Goal: Information Seeking & Learning: Learn about a topic

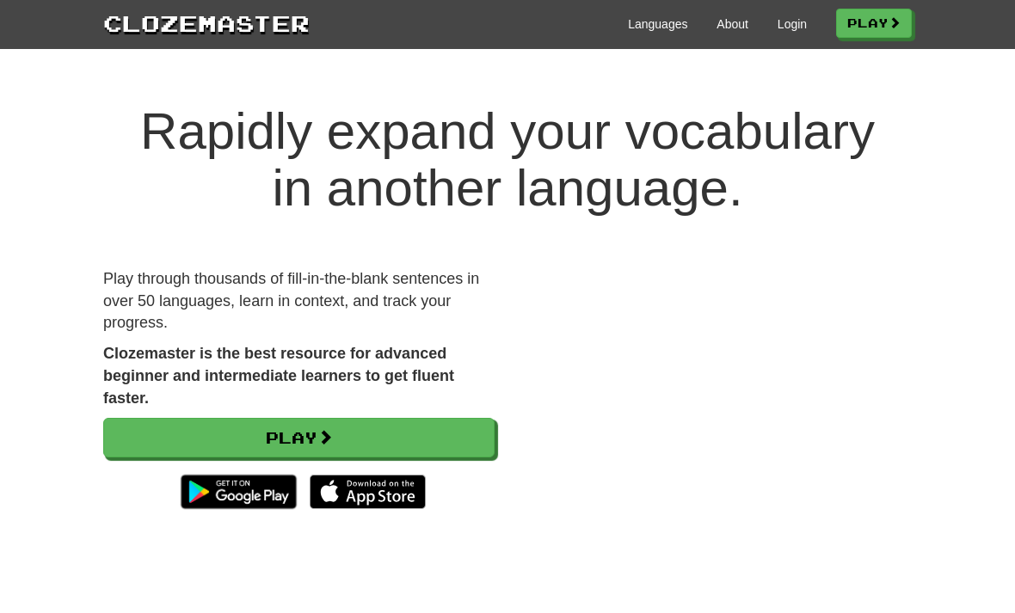
click at [869, 34] on link "Play" at bounding box center [874, 23] width 76 height 29
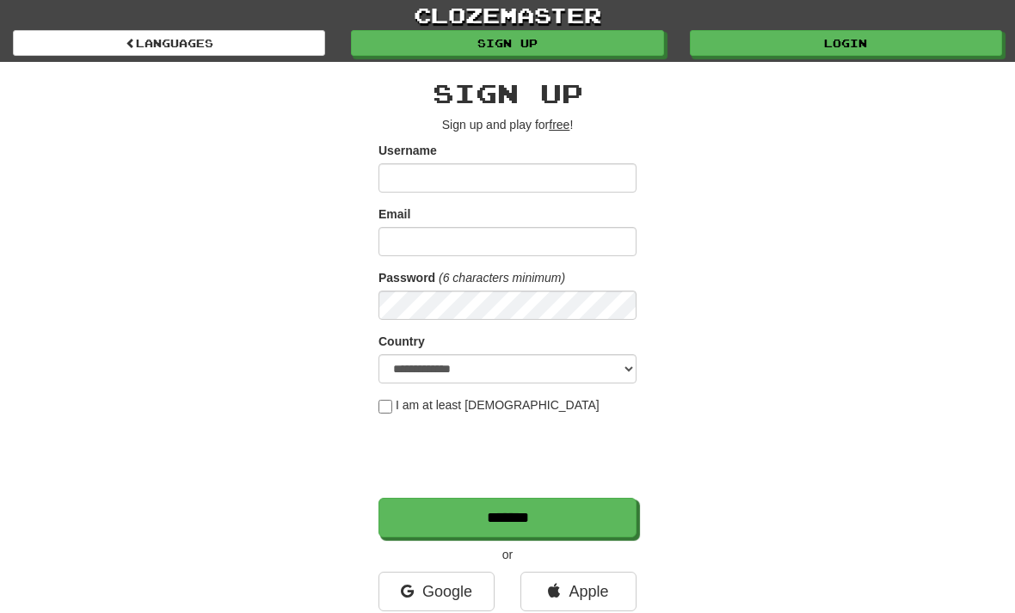
click at [601, 177] on input "Username" at bounding box center [508, 177] width 258 height 29
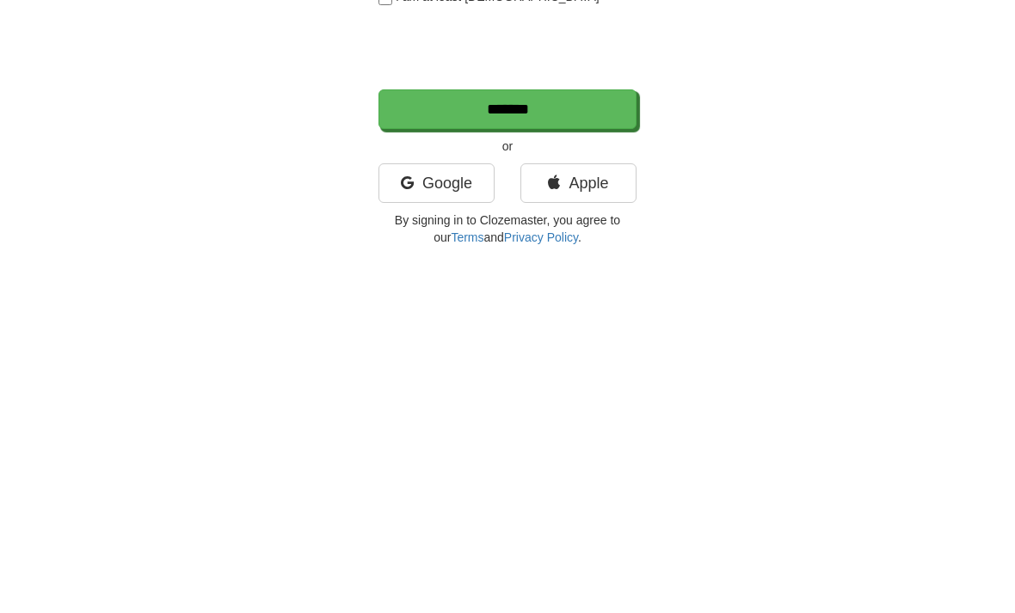
scroll to position [50, 0]
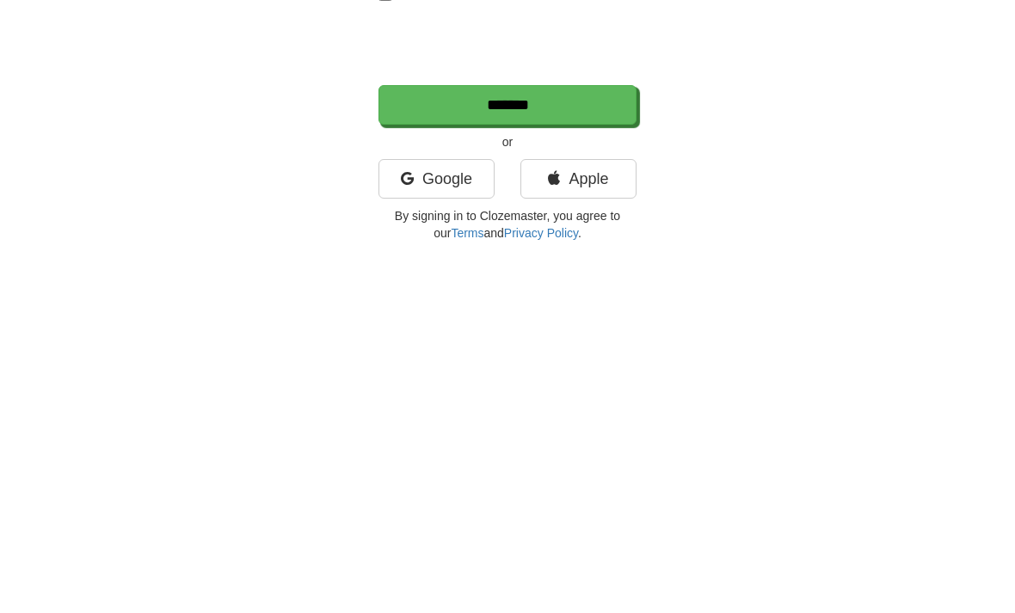
click at [633, 522] on link "Apple" at bounding box center [579, 542] width 116 height 40
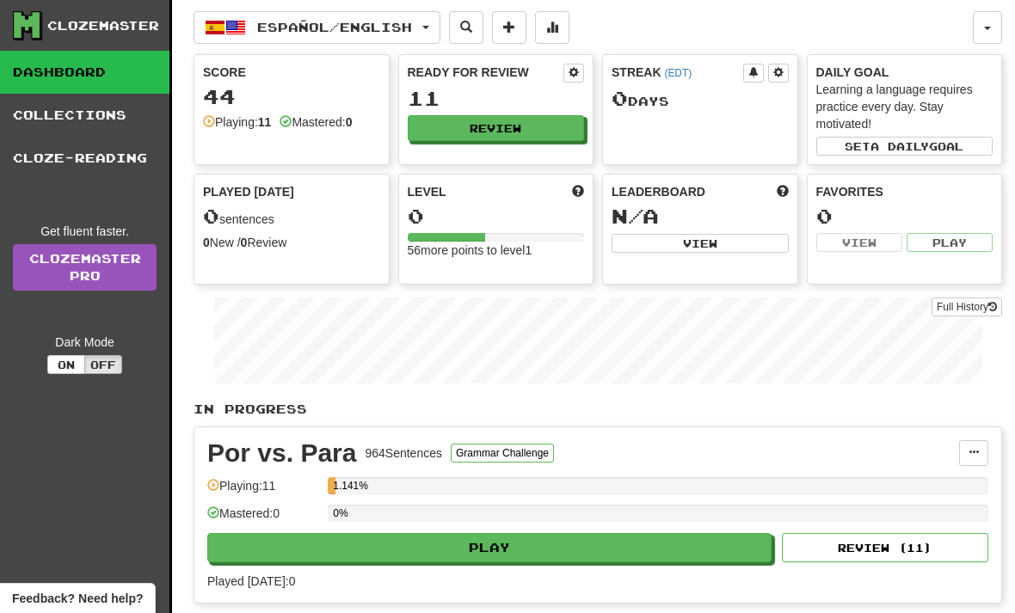
click at [48, 37] on div "Clozemaster" at bounding box center [91, 25] width 157 height 29
click at [34, 114] on link "Collections" at bounding box center [85, 115] width 170 height 43
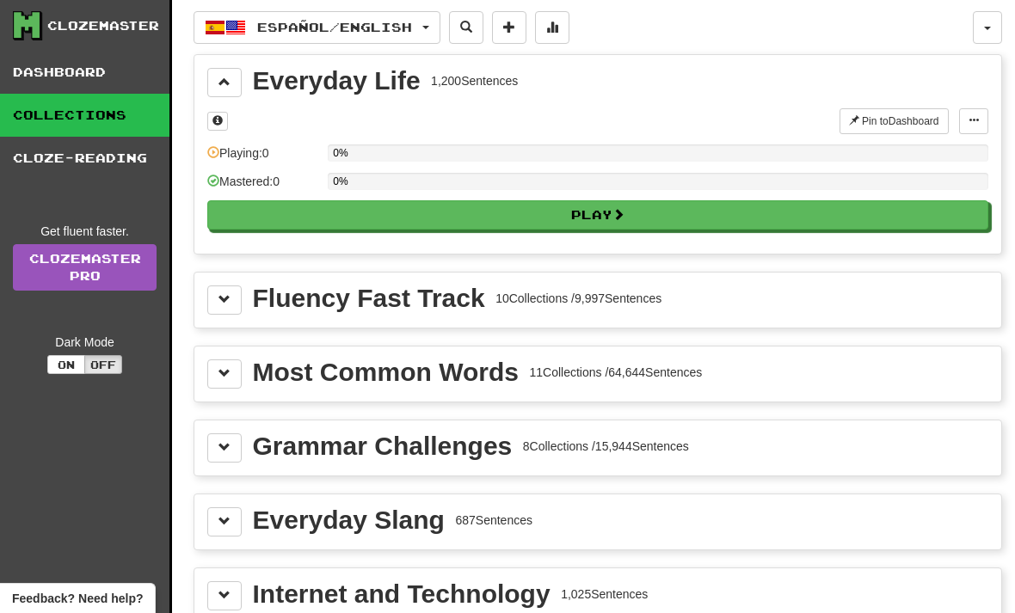
click at [881, 211] on button "Play" at bounding box center [597, 214] width 781 height 29
select select "**"
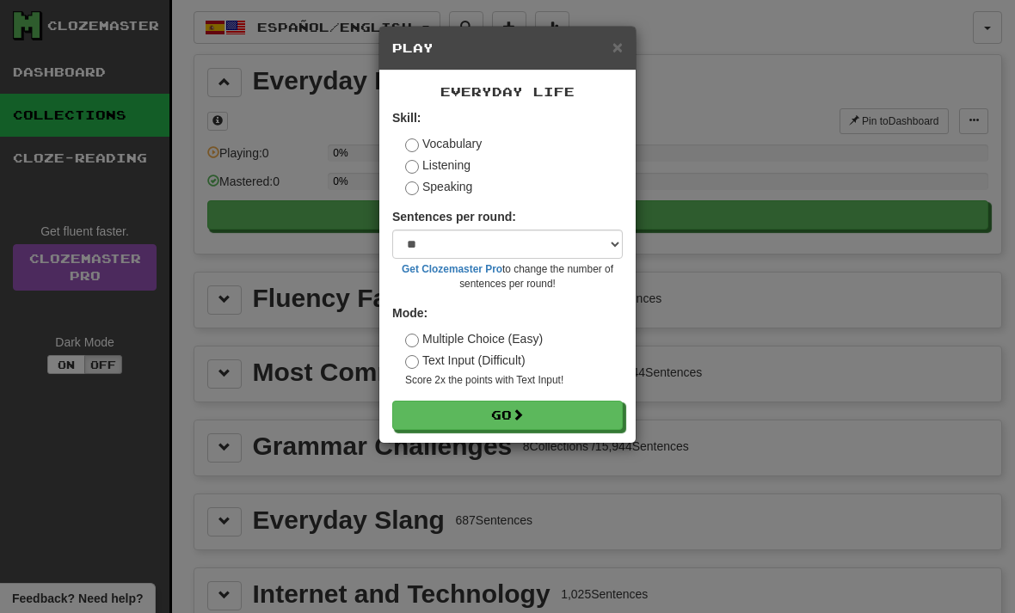
click at [817, 176] on div "× Play Everyday Life Skill: Vocabulary Listening Speaking Sentences per round: …" at bounding box center [507, 306] width 1015 height 613
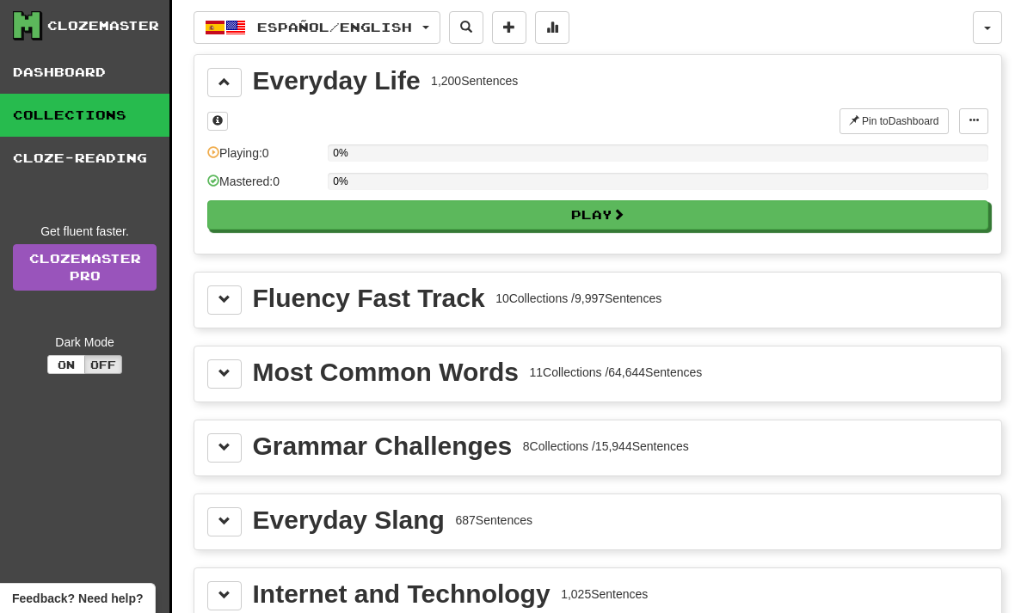
click at [795, 220] on button "Play" at bounding box center [597, 214] width 781 height 29
select select "**"
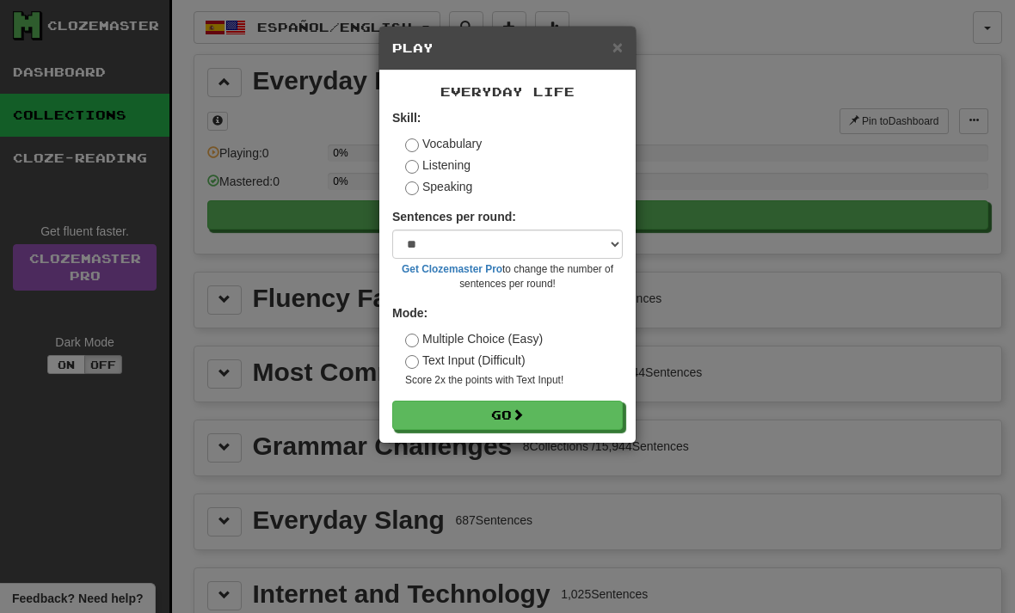
click at [416, 159] on label "Listening" at bounding box center [437, 165] width 65 height 17
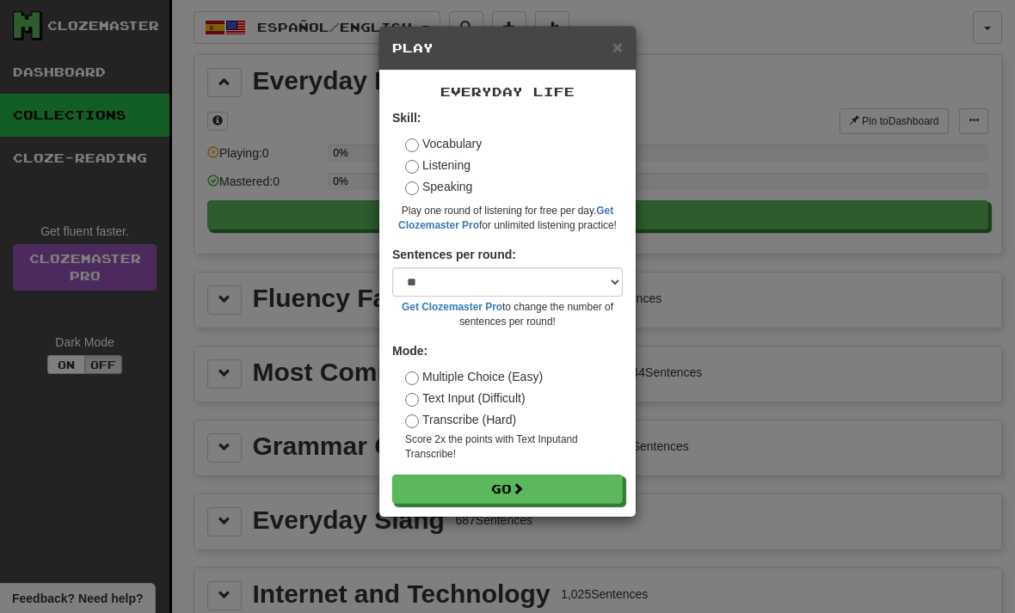
click at [536, 484] on button "Go" at bounding box center [507, 489] width 231 height 29
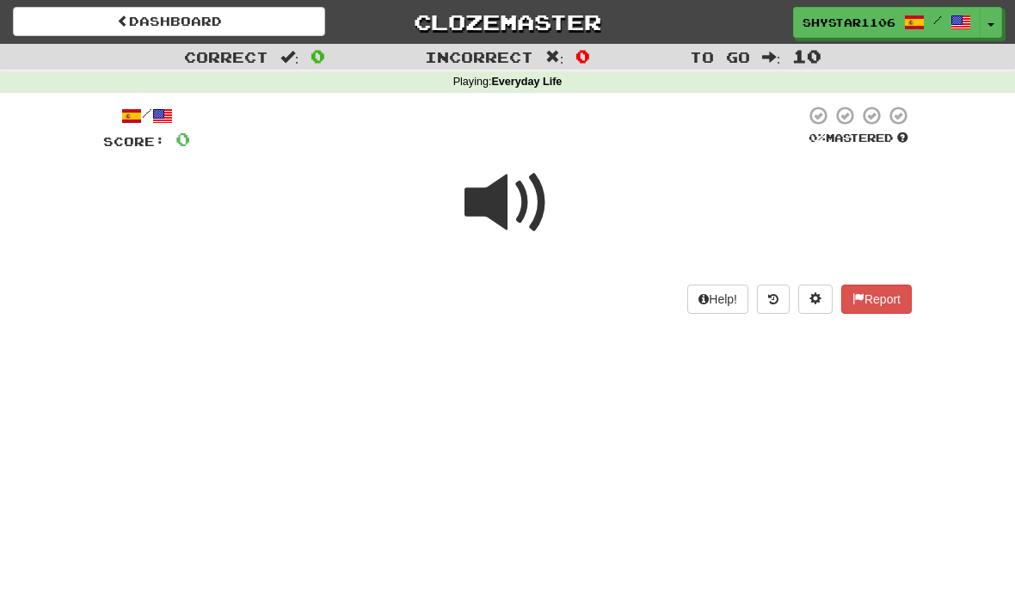
click at [569, 211] on div at bounding box center [507, 214] width 809 height 123
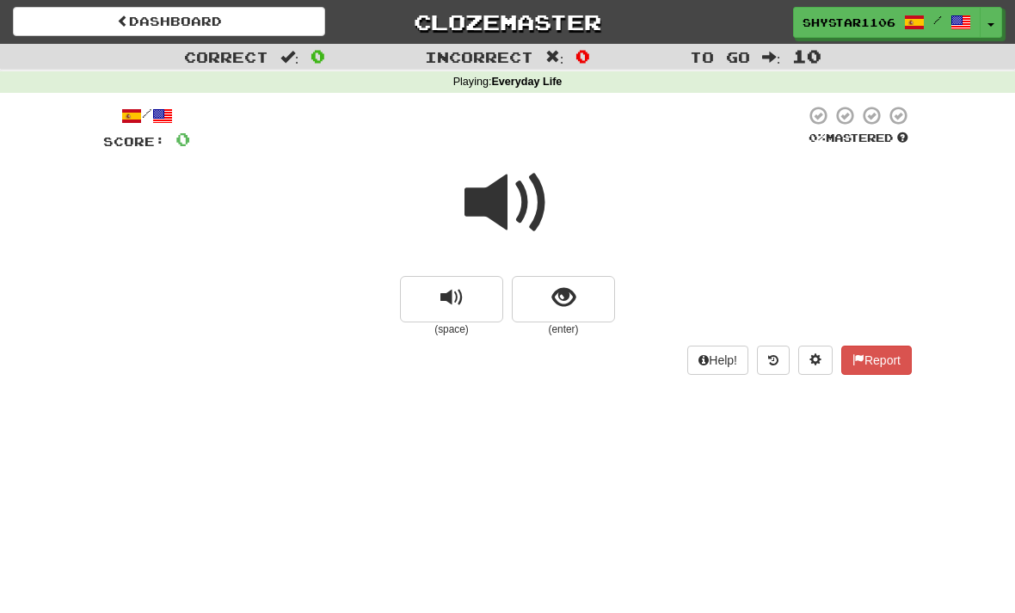
click at [465, 305] on button "replay audio" at bounding box center [451, 299] width 103 height 46
click at [583, 280] on button "show sentence" at bounding box center [563, 299] width 103 height 46
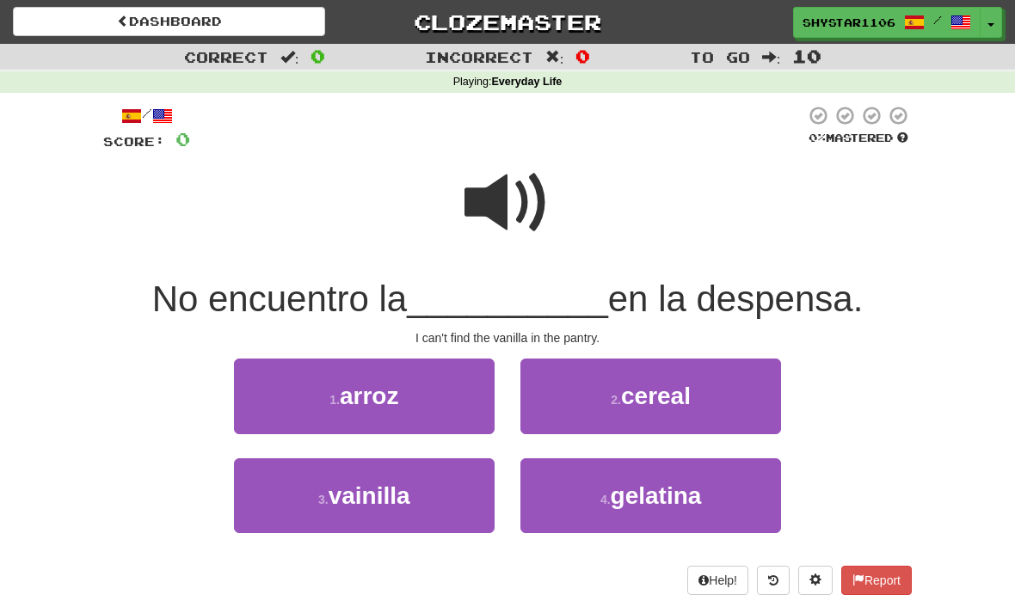
click at [464, 498] on button "3 . vainilla" at bounding box center [364, 496] width 261 height 75
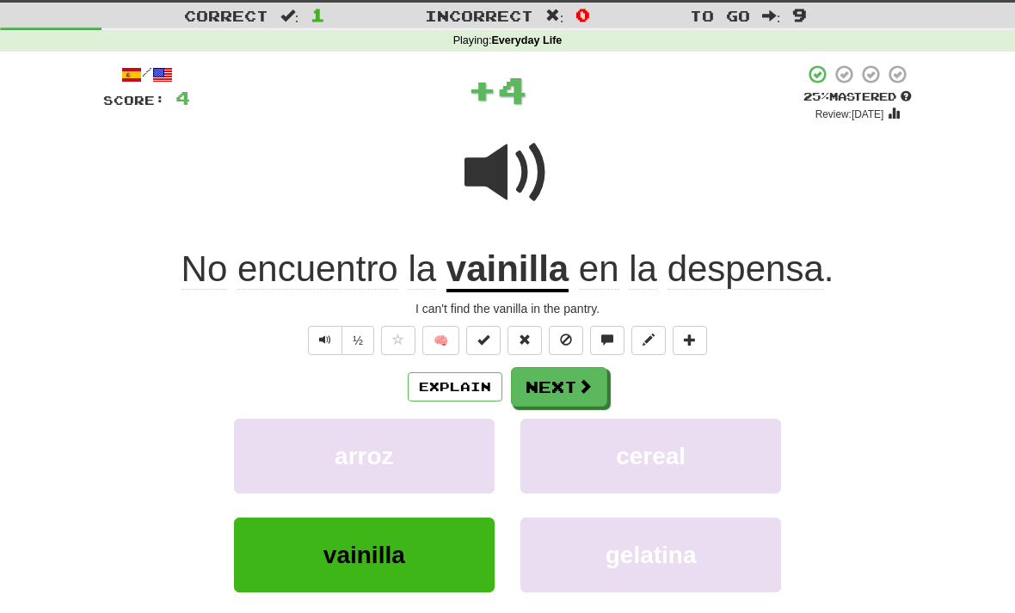
scroll to position [41, 0]
click at [581, 380] on span at bounding box center [584, 386] width 15 height 15
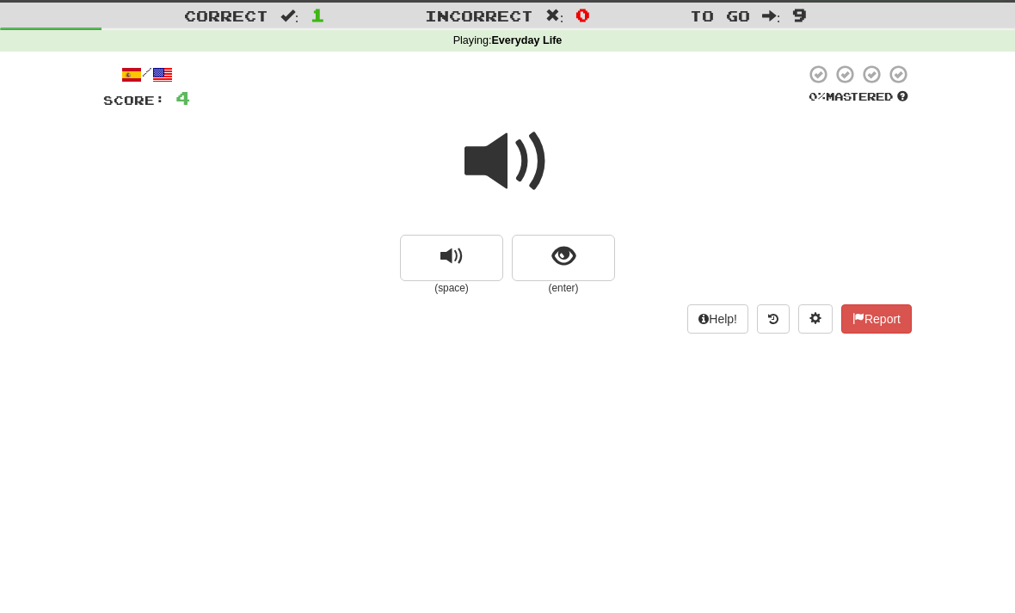
click at [596, 264] on button "show sentence" at bounding box center [563, 258] width 103 height 46
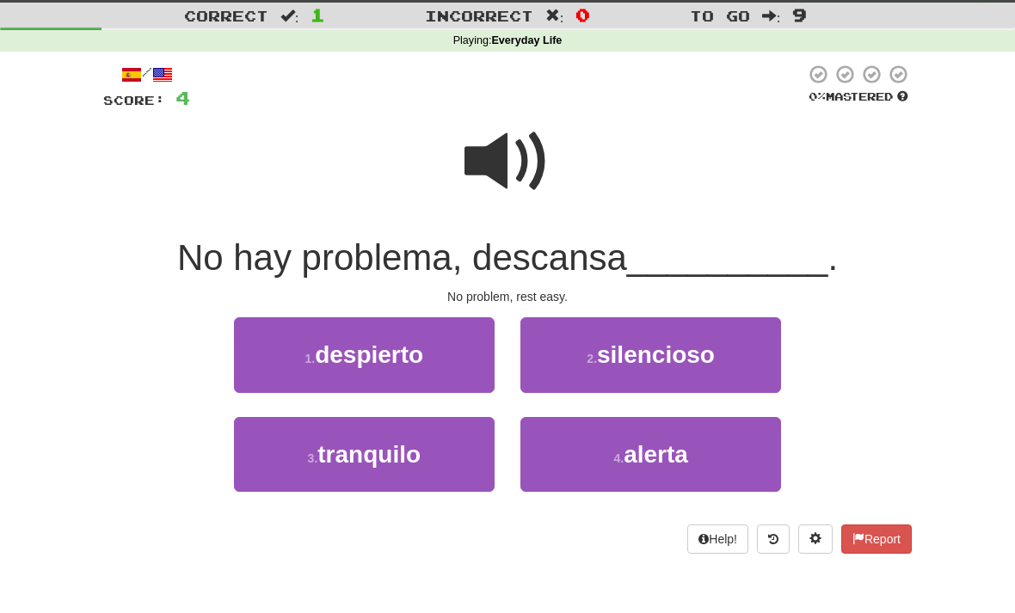
click at [411, 453] on span "tranquilo" at bounding box center [369, 454] width 103 height 27
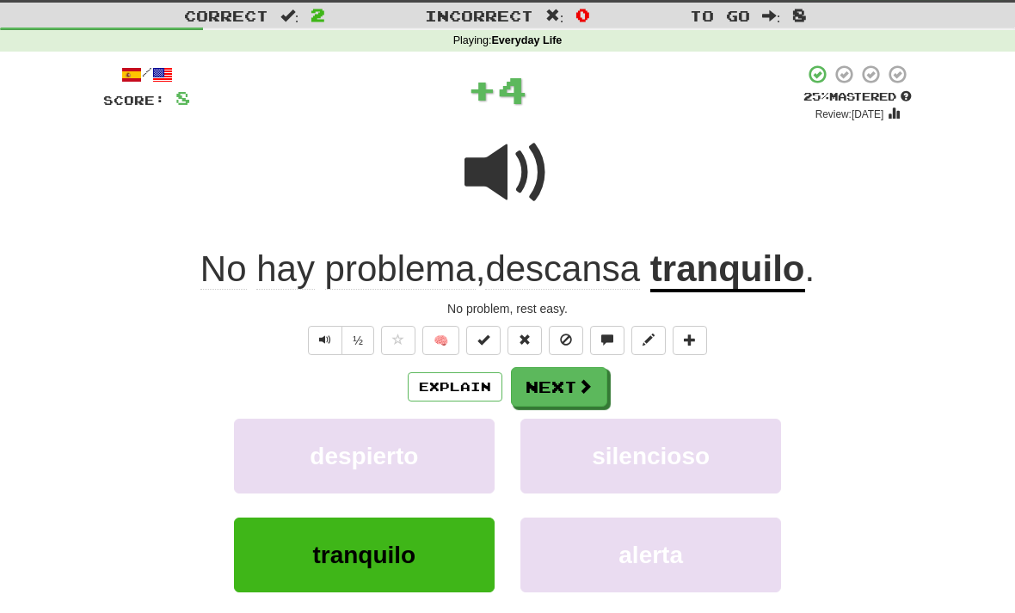
click at [578, 386] on span at bounding box center [584, 386] width 15 height 15
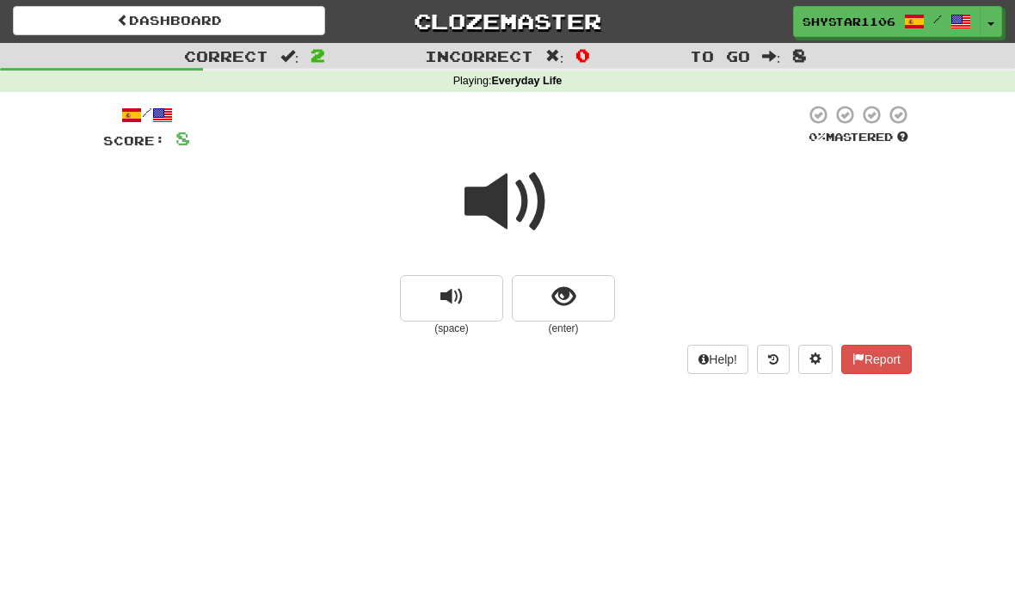
scroll to position [1, 0]
click at [456, 307] on span "replay audio" at bounding box center [452, 297] width 23 height 23
click at [601, 283] on button "show sentence" at bounding box center [563, 298] width 103 height 46
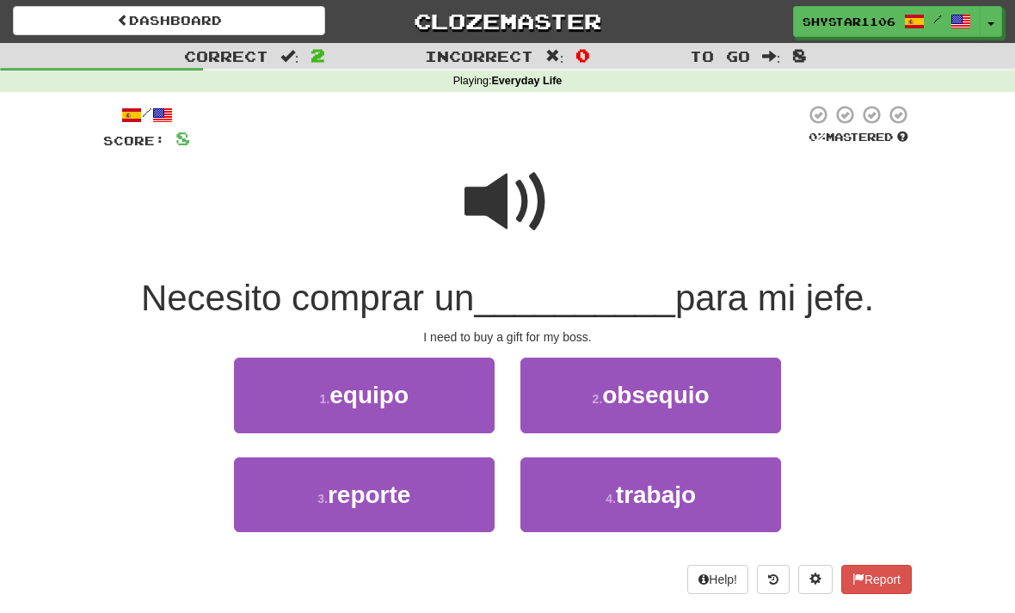
click at [684, 385] on span "obsequio" at bounding box center [655, 395] width 107 height 27
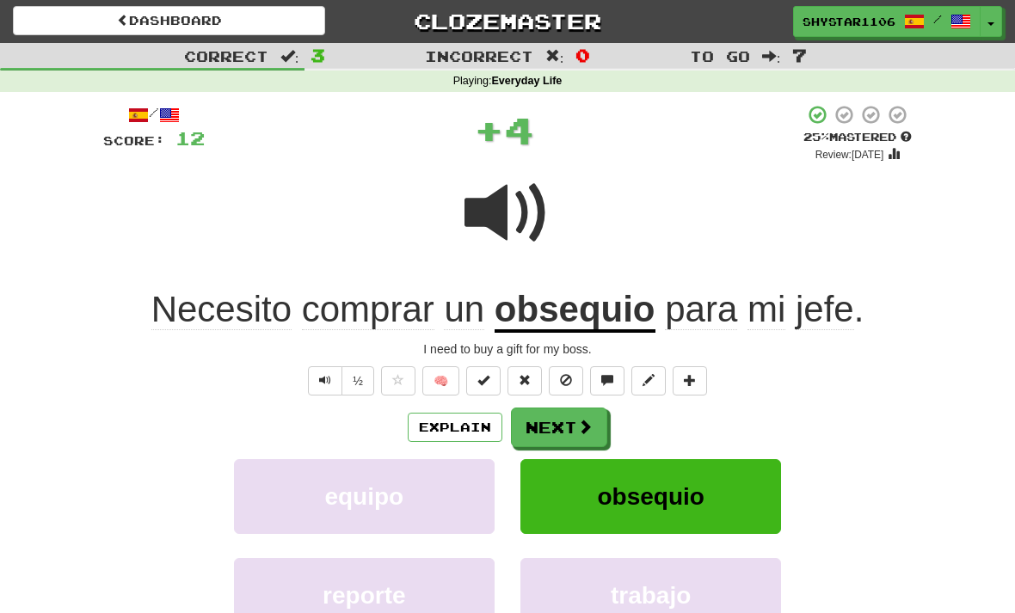
click at [577, 421] on span at bounding box center [584, 426] width 15 height 15
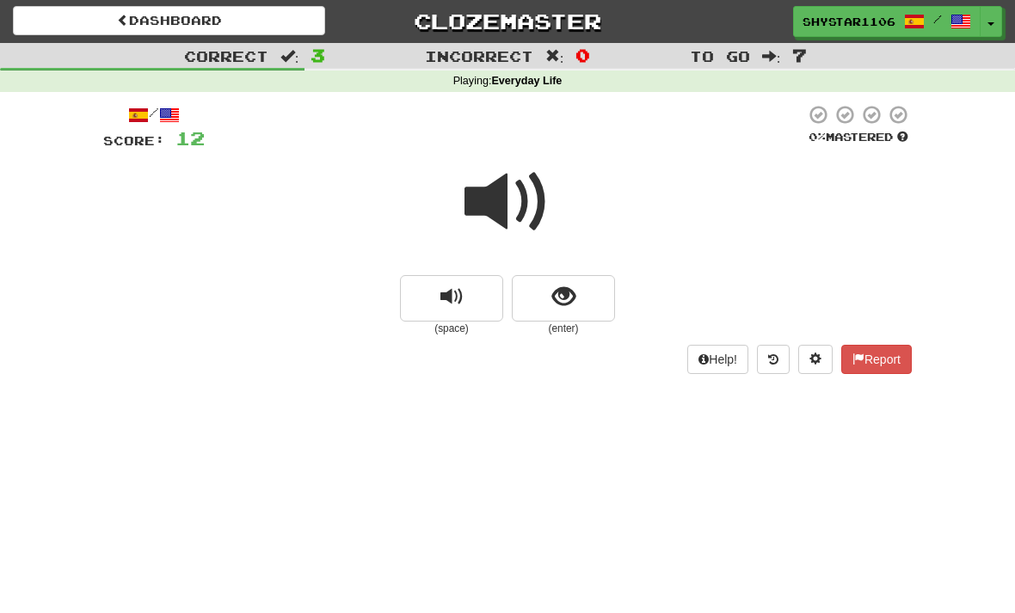
click at [591, 308] on button "show sentence" at bounding box center [563, 298] width 103 height 46
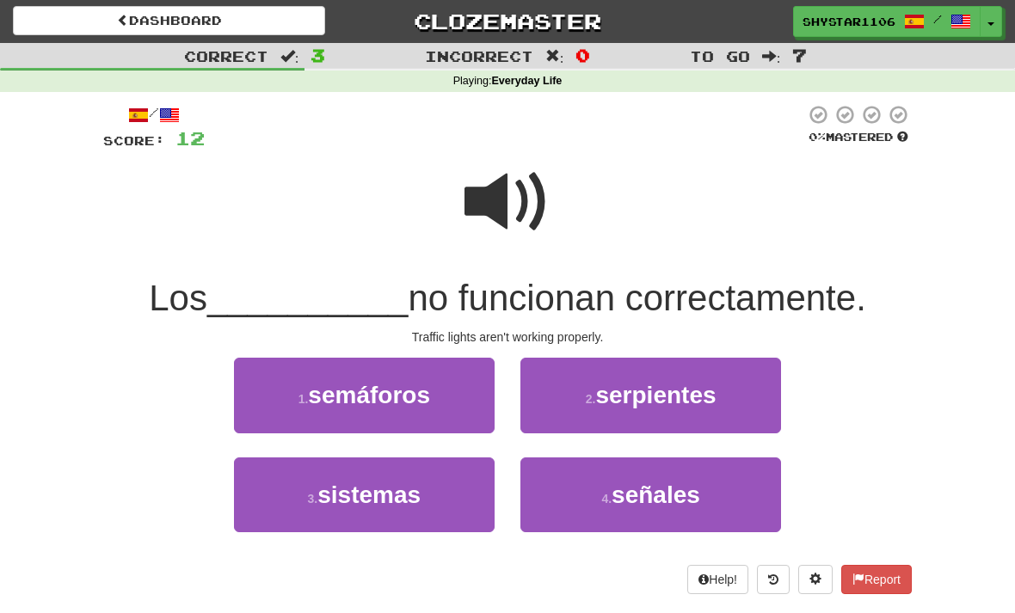
click at [432, 417] on button "1 . semáforos" at bounding box center [364, 395] width 261 height 75
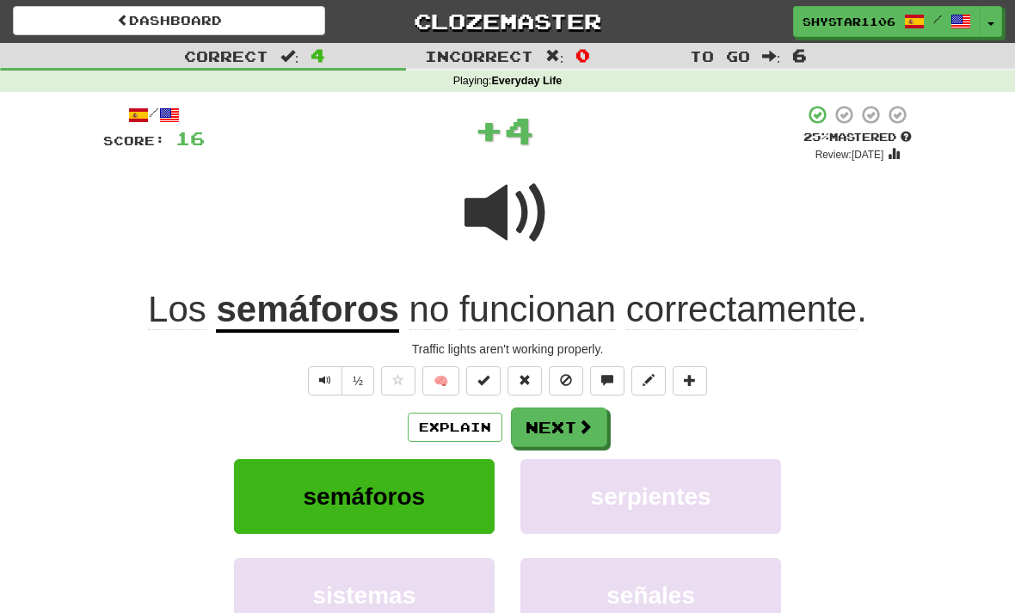
click at [577, 425] on span at bounding box center [584, 426] width 15 height 15
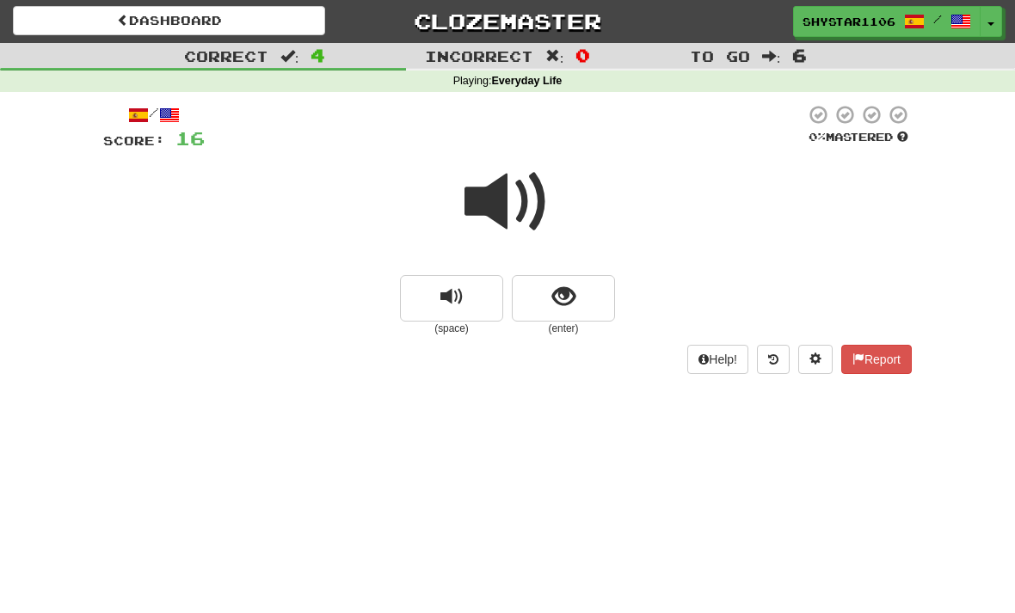
click at [494, 217] on span at bounding box center [508, 202] width 86 height 86
click at [599, 299] on button "show sentence" at bounding box center [563, 298] width 103 height 46
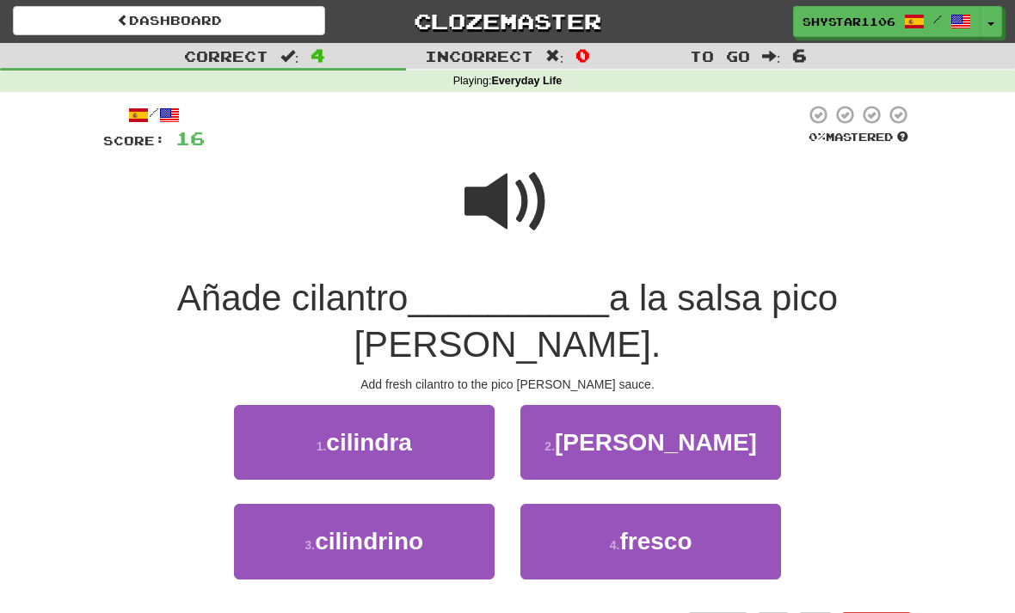
click at [539, 183] on span at bounding box center [508, 202] width 86 height 86
click at [687, 564] on button "4 . fresco" at bounding box center [651, 541] width 261 height 75
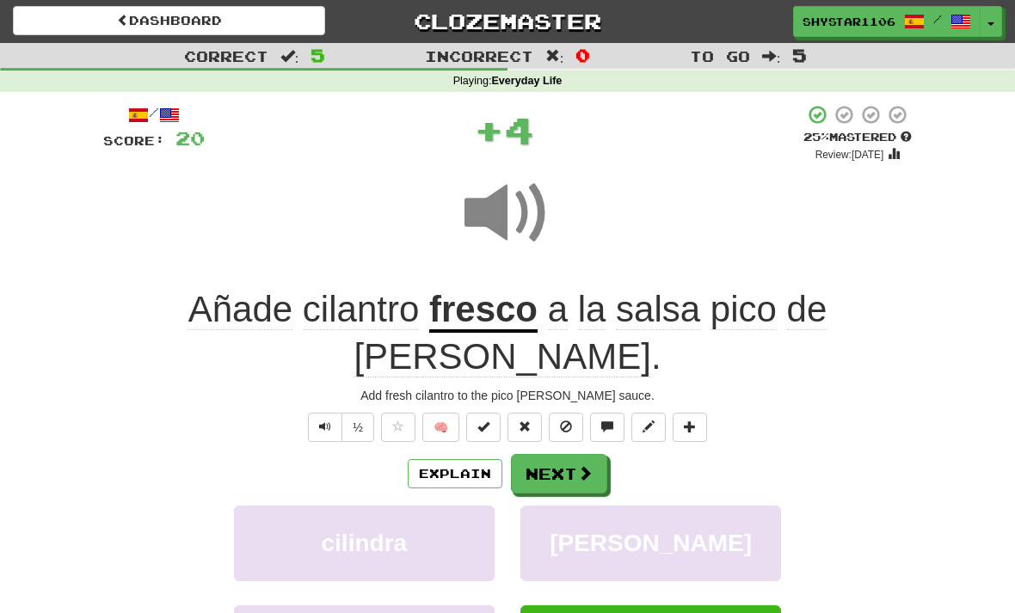
click at [593, 454] on button "Next" at bounding box center [559, 474] width 96 height 40
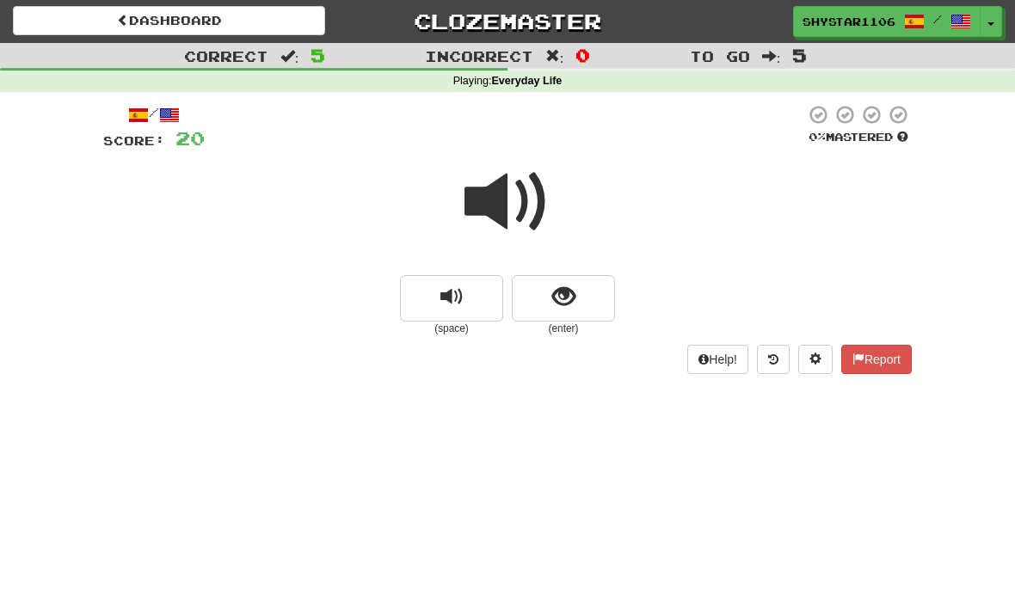
click at [593, 286] on button "show sentence" at bounding box center [563, 298] width 103 height 46
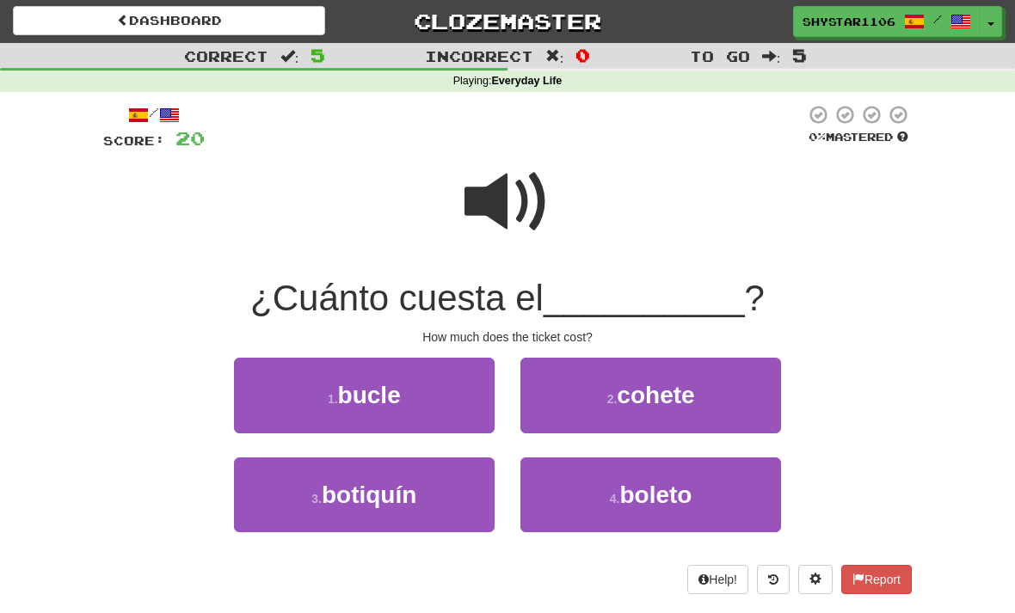
click at [662, 500] on span "boleto" at bounding box center [656, 495] width 72 height 27
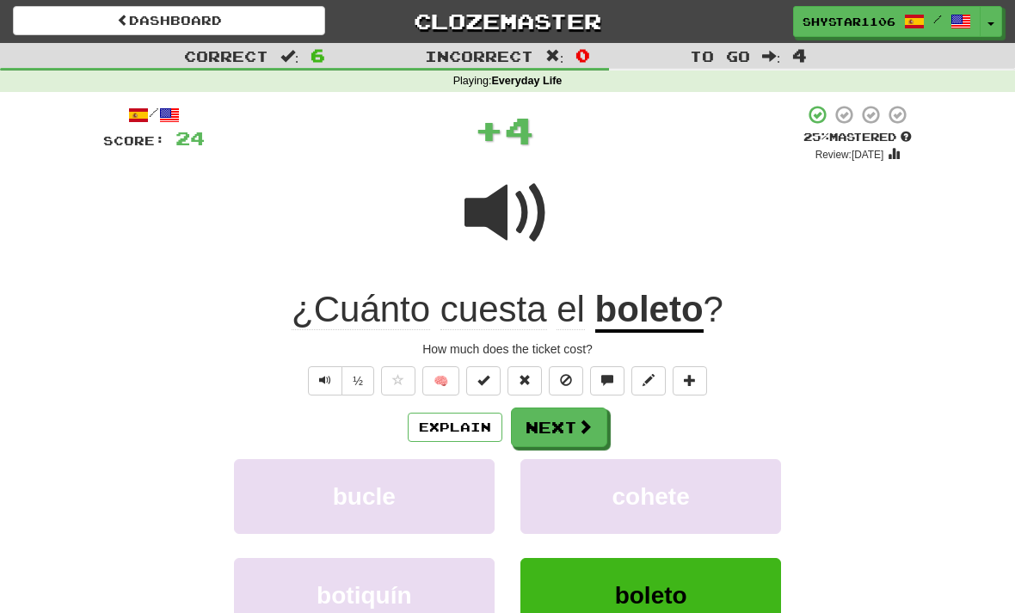
click at [588, 419] on span at bounding box center [584, 426] width 15 height 15
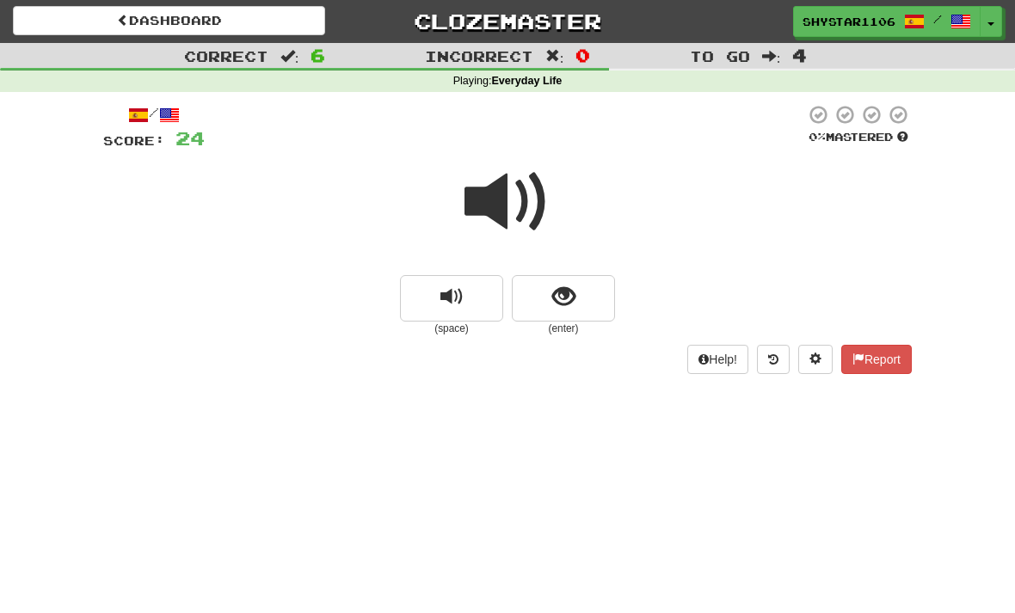
click at [596, 306] on button "show sentence" at bounding box center [563, 298] width 103 height 46
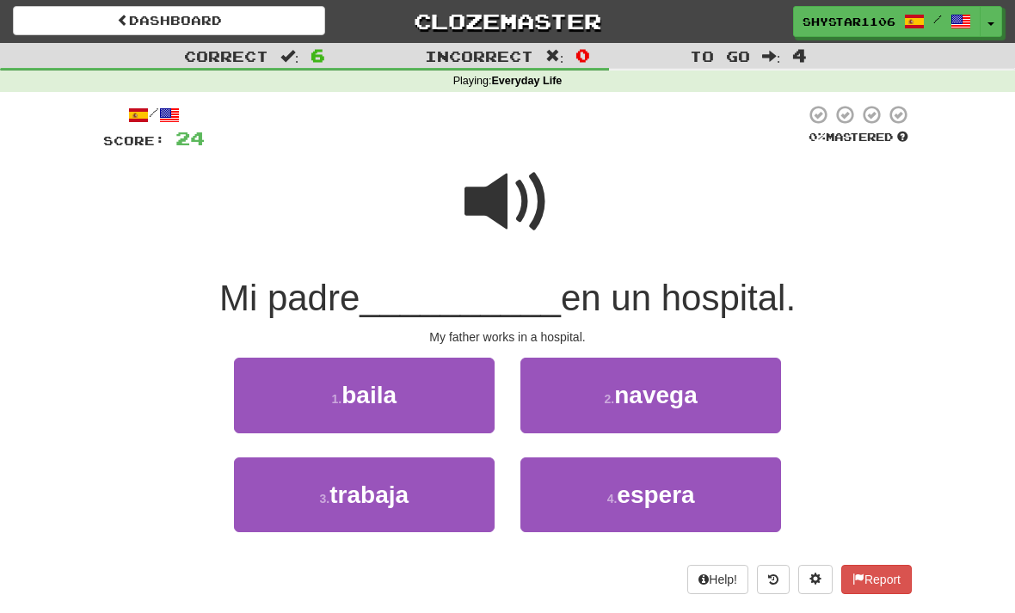
click at [475, 487] on button "3 . trabaja" at bounding box center [364, 495] width 261 height 75
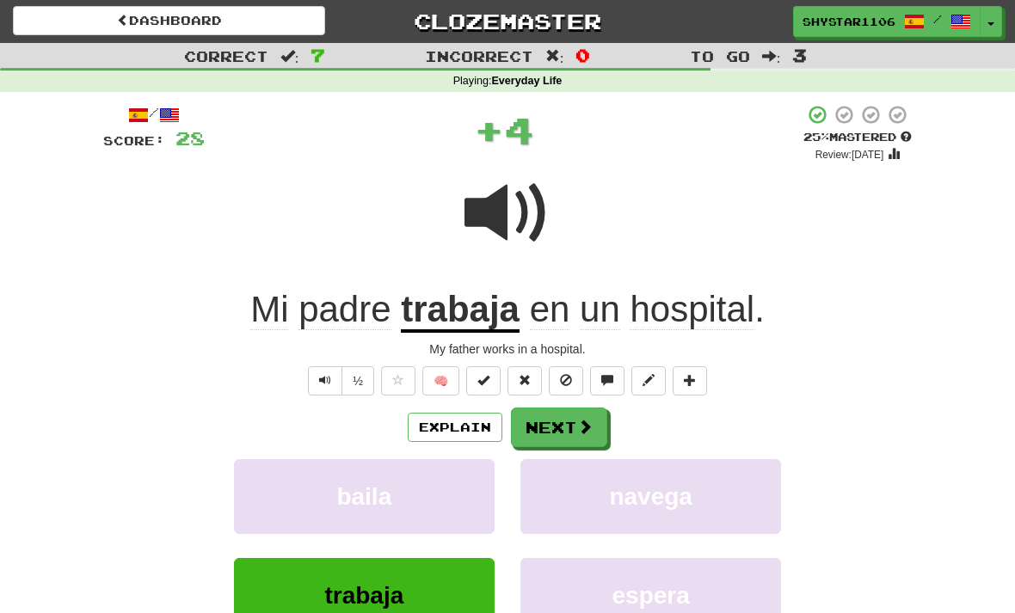
click at [574, 437] on button "Next" at bounding box center [559, 428] width 96 height 40
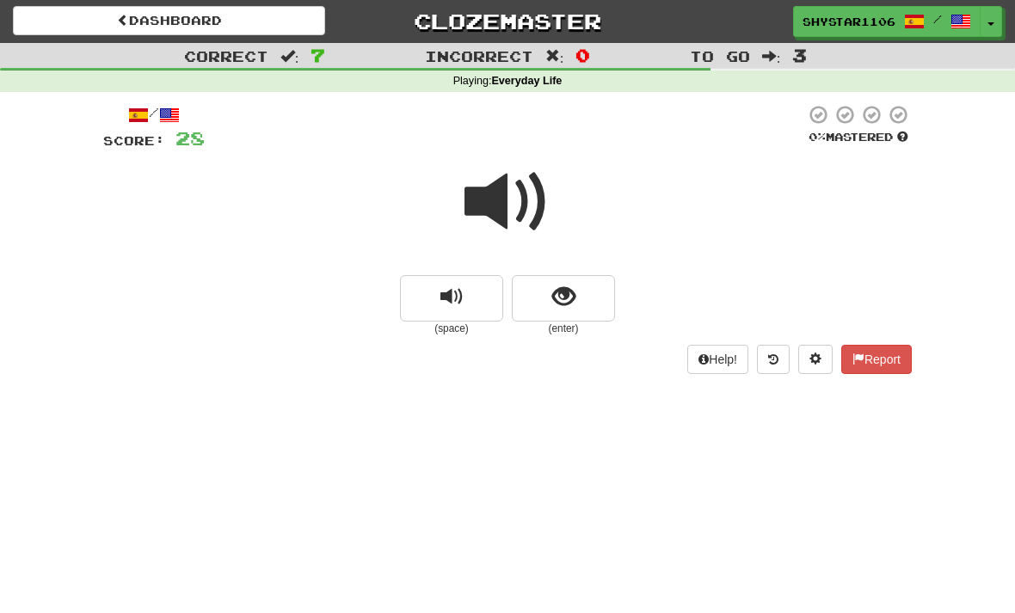
click at [470, 293] on button "replay audio" at bounding box center [451, 298] width 103 height 46
click at [583, 303] on button "show sentence" at bounding box center [563, 298] width 103 height 46
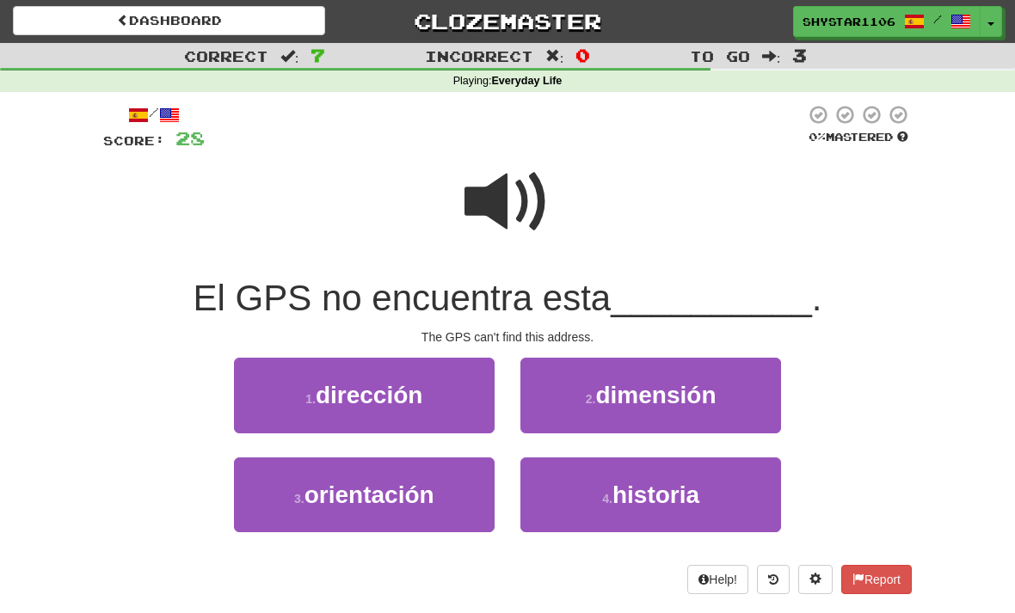
click at [473, 398] on button "1 . dirección" at bounding box center [364, 395] width 261 height 75
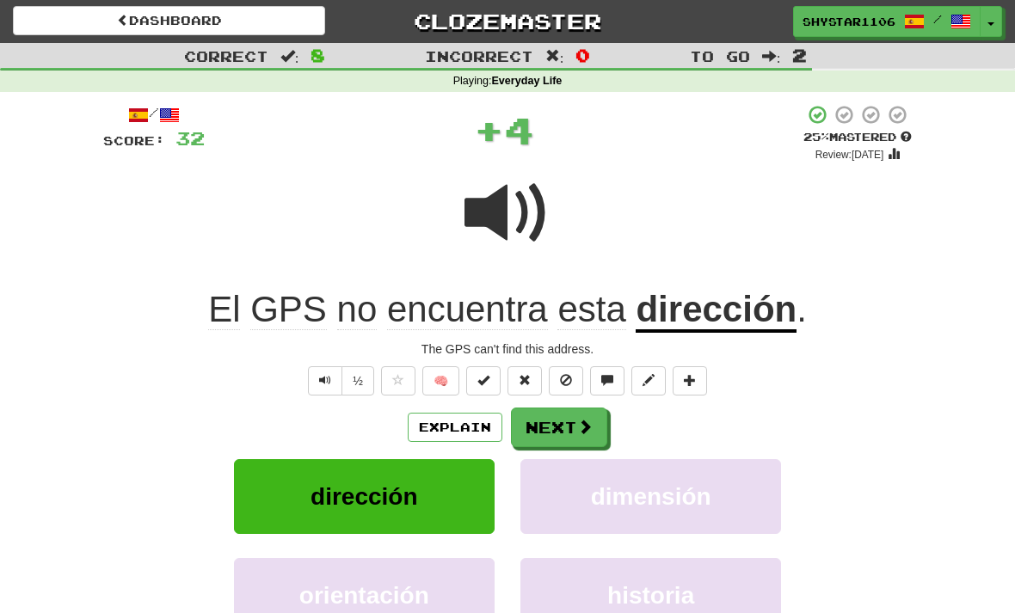
click at [568, 438] on button "Next" at bounding box center [559, 428] width 96 height 40
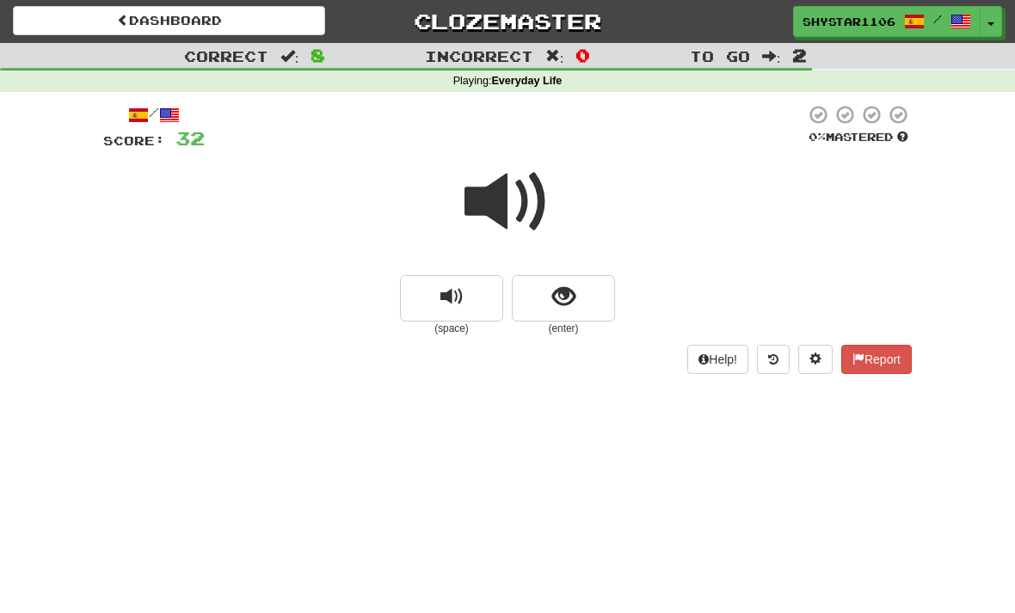
click at [461, 297] on span "replay audio" at bounding box center [452, 297] width 23 height 23
click at [564, 299] on span "show sentence" at bounding box center [563, 297] width 23 height 23
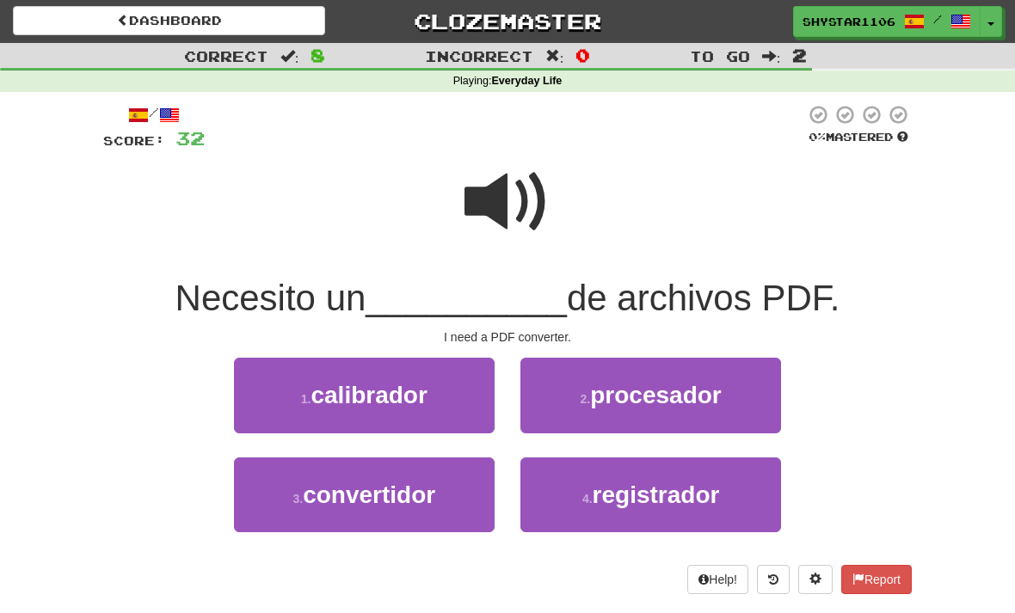
click at [546, 214] on span at bounding box center [508, 202] width 86 height 86
click at [447, 504] on button "3 . convertidor" at bounding box center [364, 495] width 261 height 75
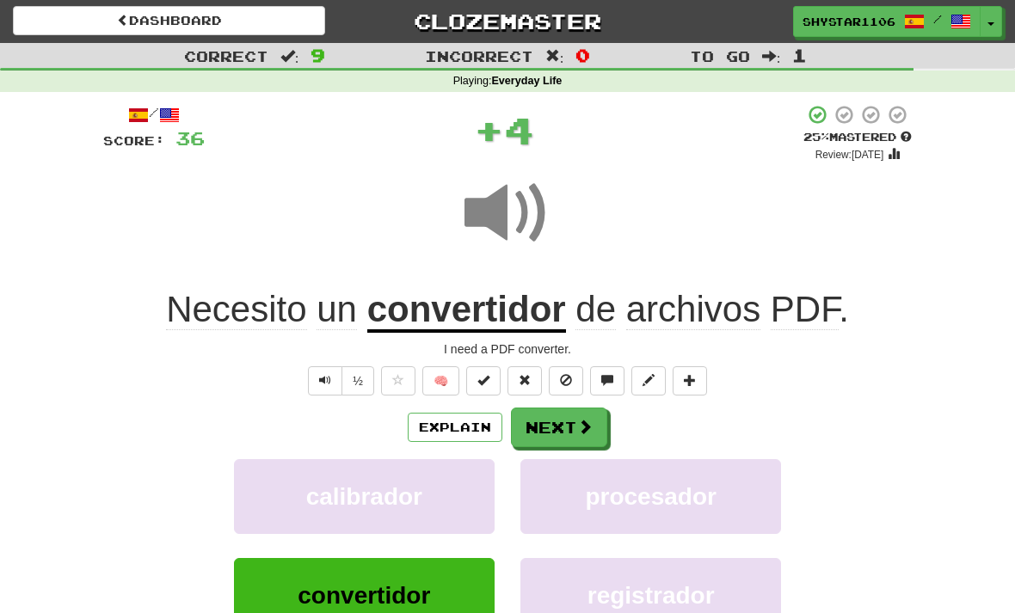
click at [573, 422] on button "Next" at bounding box center [559, 428] width 96 height 40
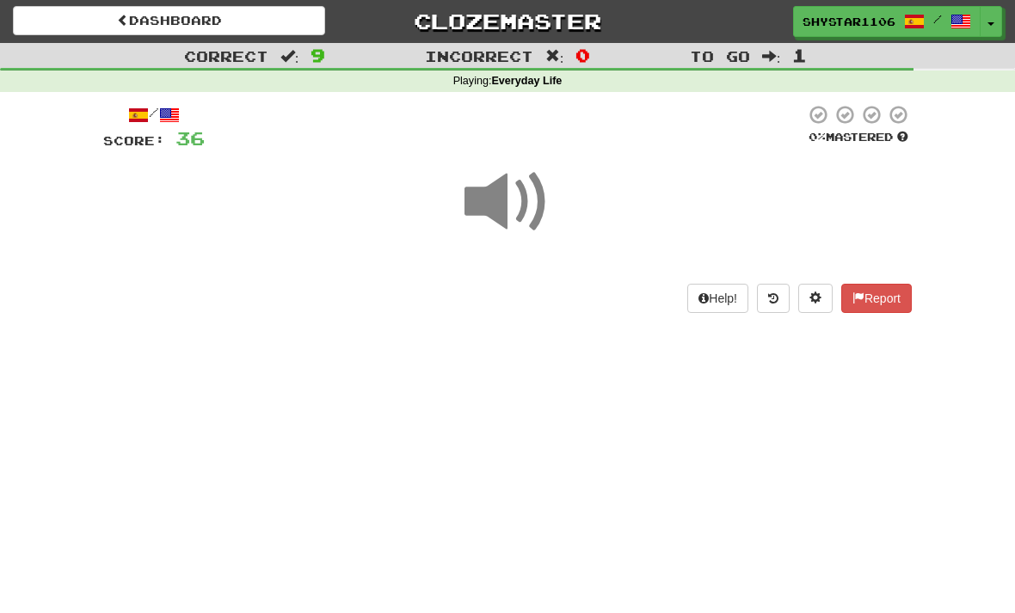
click at [570, 244] on div at bounding box center [507, 213] width 809 height 123
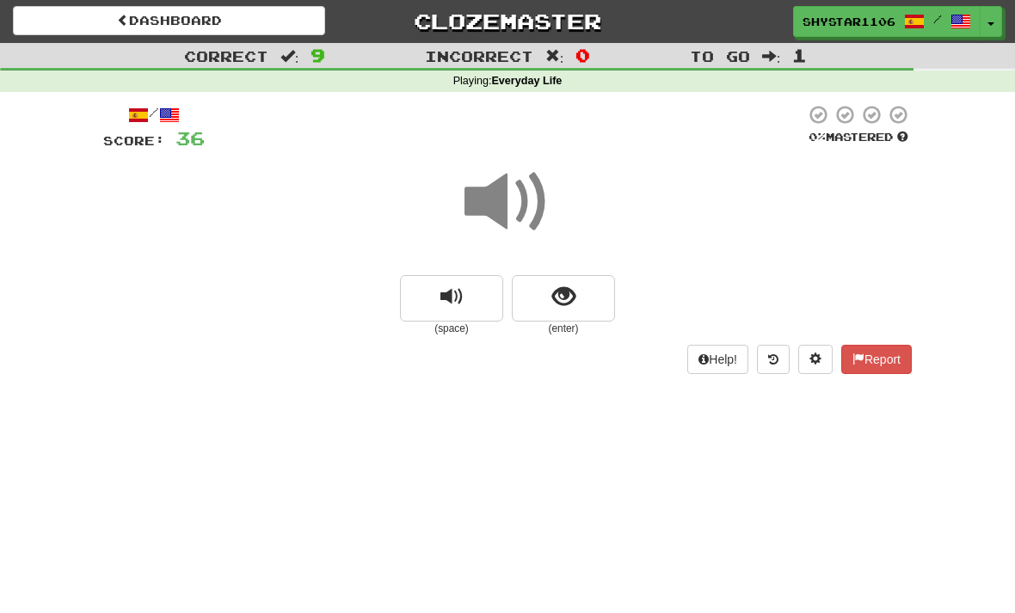
click at [563, 305] on span "show sentence" at bounding box center [563, 297] width 23 height 23
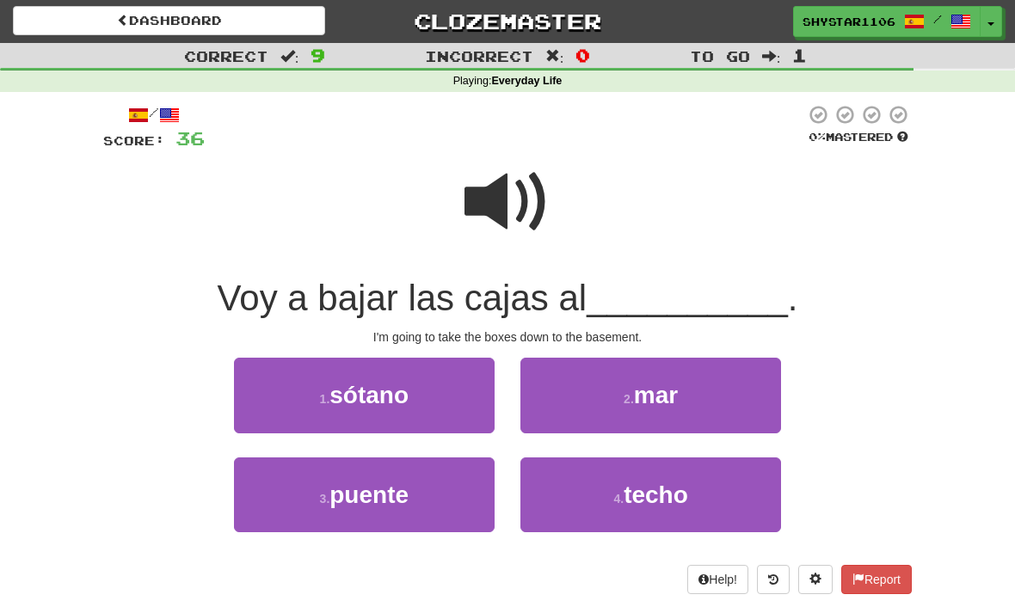
click at [464, 378] on button "1 . sótano" at bounding box center [364, 395] width 261 height 75
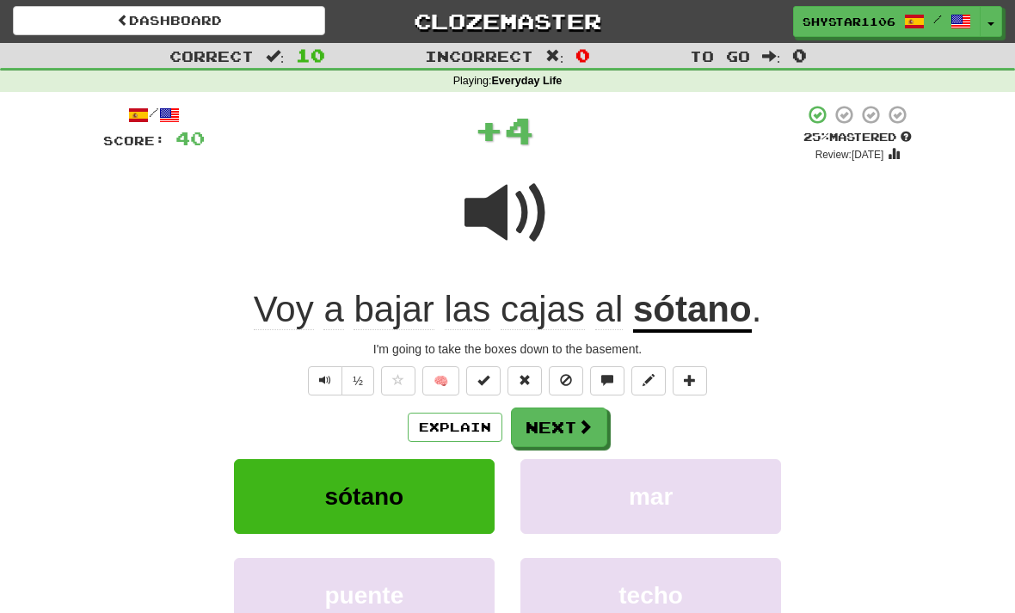
click at [567, 426] on button "Next" at bounding box center [559, 428] width 96 height 40
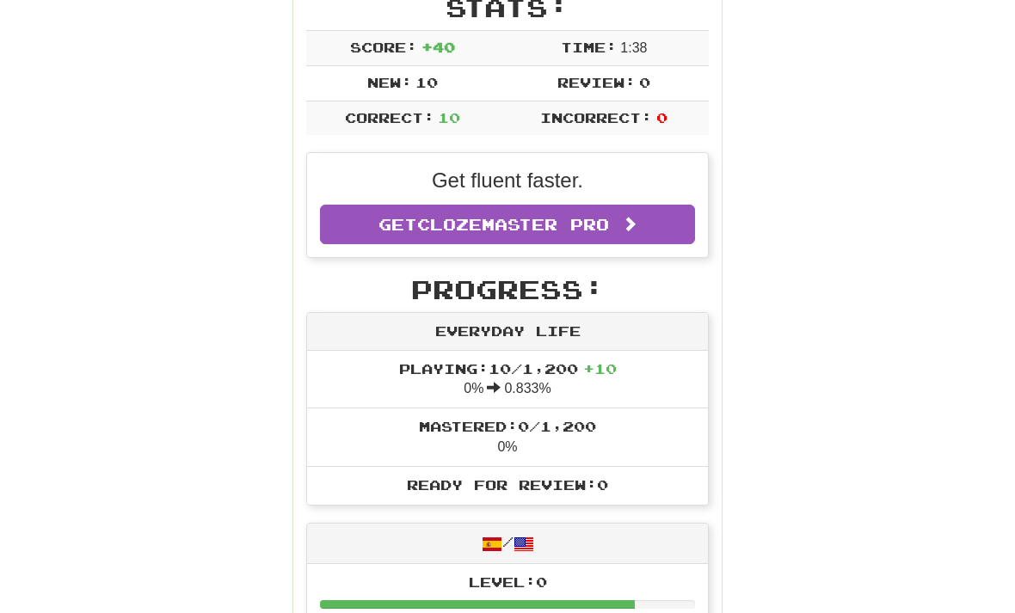
scroll to position [233, 0]
